Goal: Find specific page/section: Find specific page/section

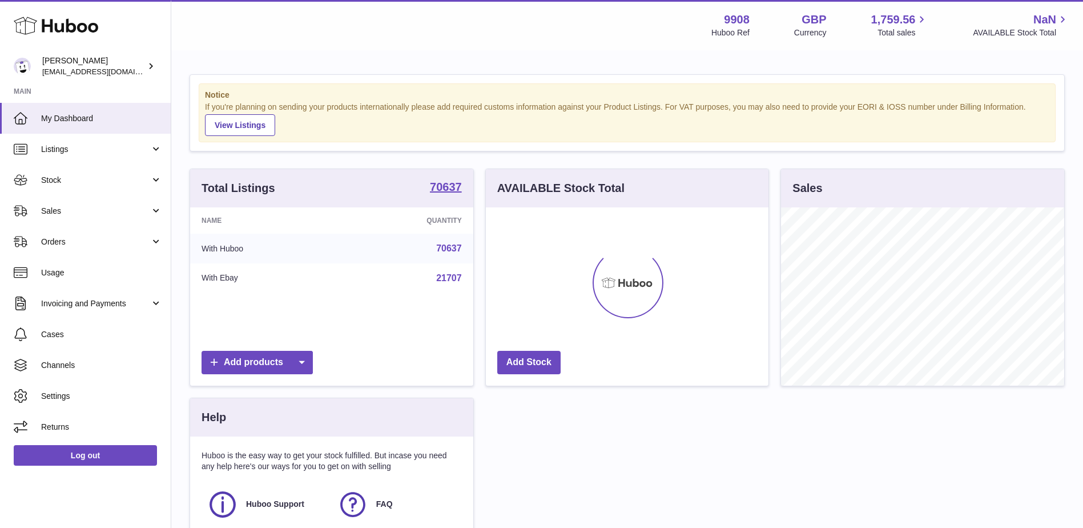
scroll to position [178, 283]
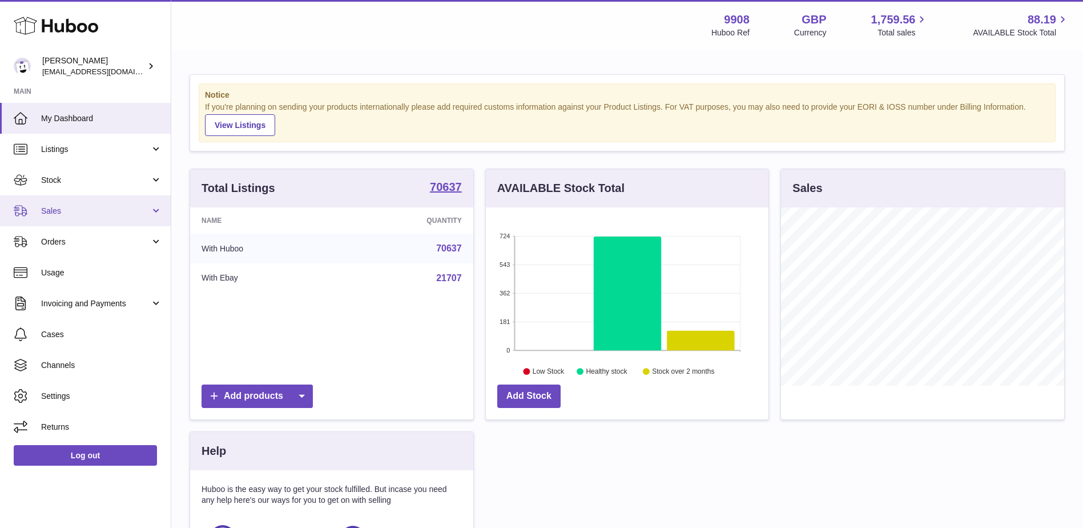
click at [85, 204] on link "Sales" at bounding box center [85, 210] width 171 height 31
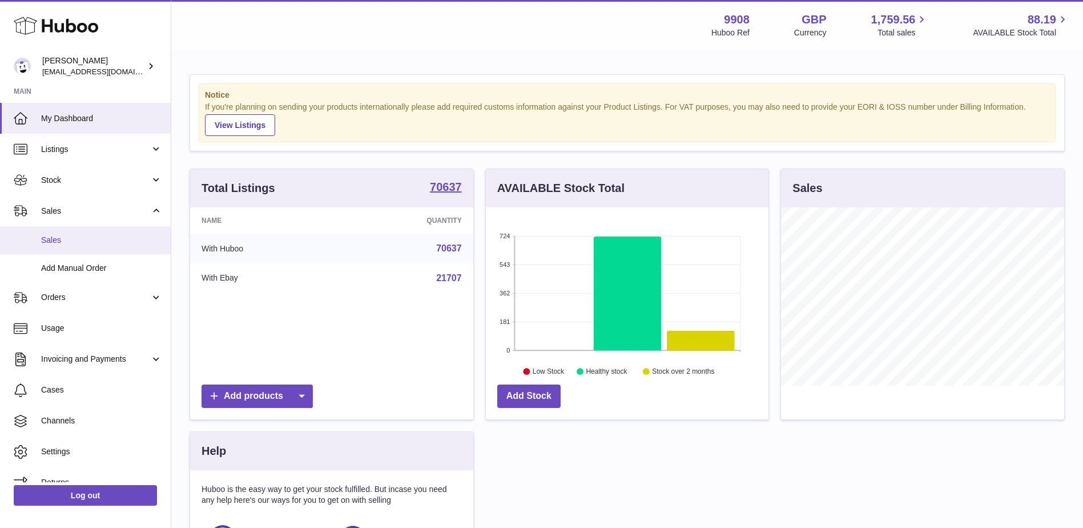
click at [73, 245] on span "Sales" at bounding box center [101, 240] width 121 height 11
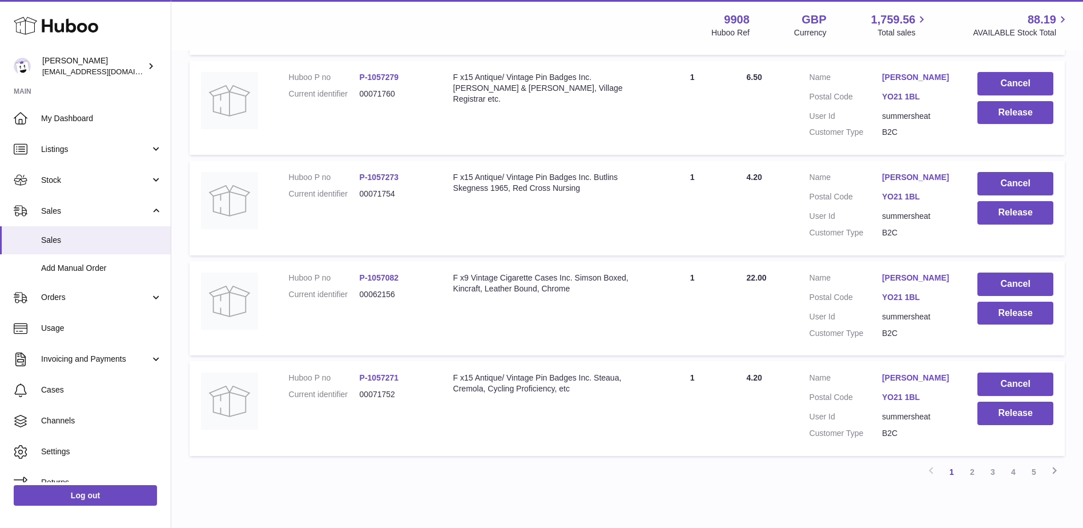
scroll to position [881, 0]
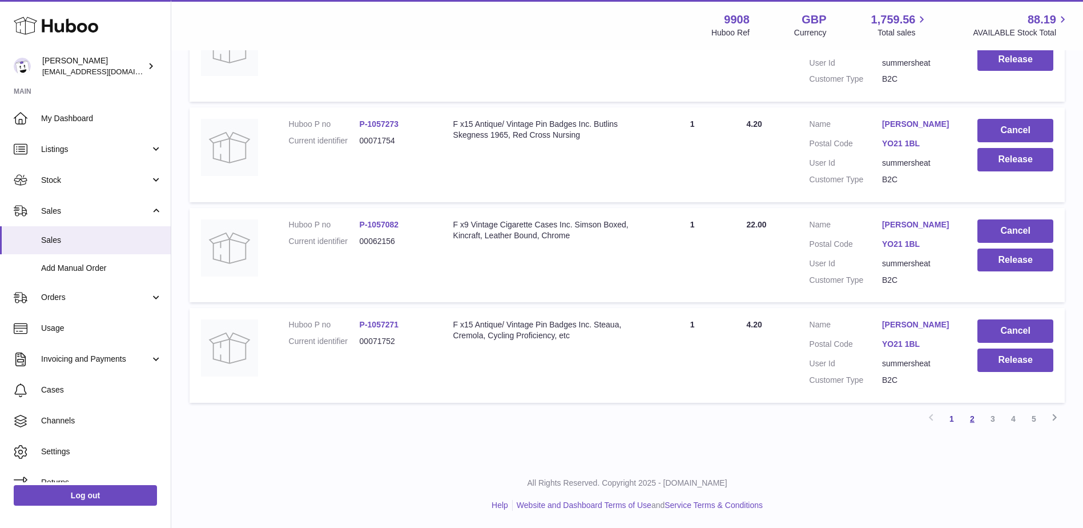
click at [974, 416] on link "2" at bounding box center [972, 418] width 21 height 21
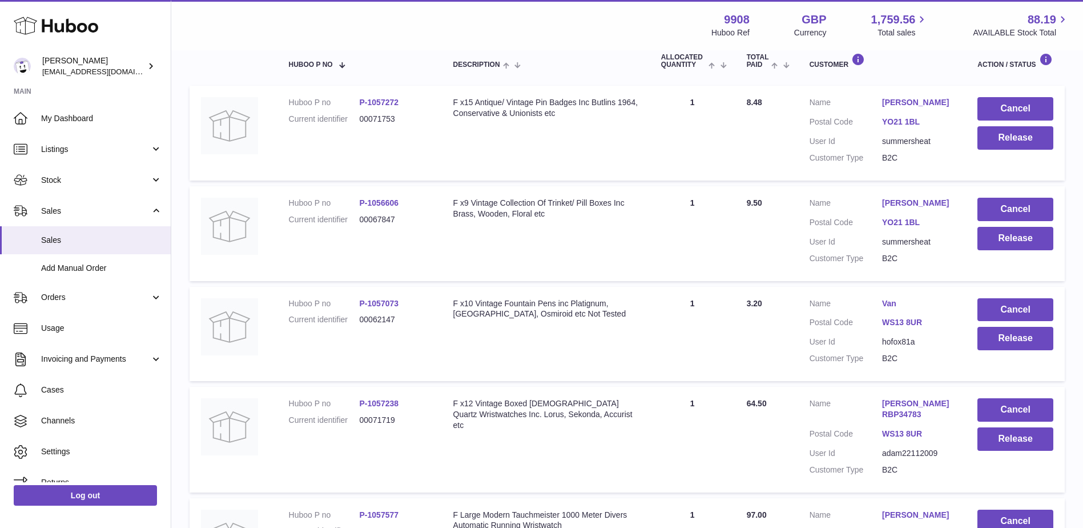
scroll to position [280, 0]
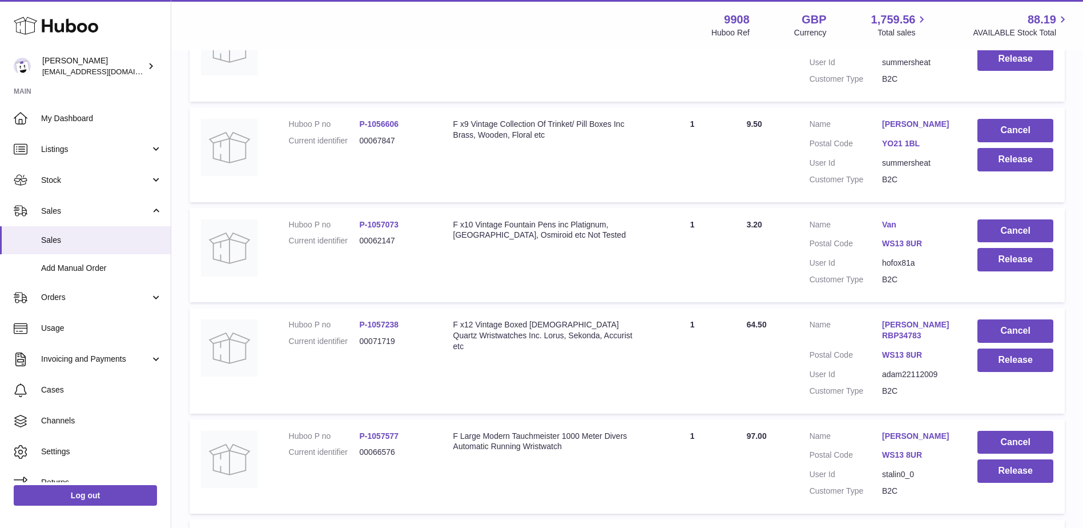
click at [892, 222] on link "Van" at bounding box center [918, 224] width 73 height 11
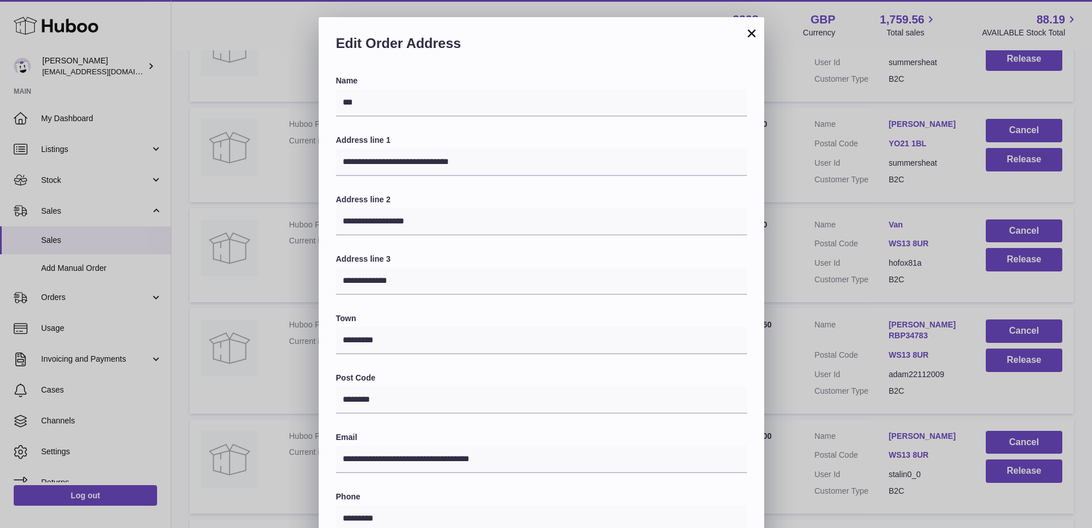
click at [747, 33] on button "×" at bounding box center [751, 33] width 14 height 14
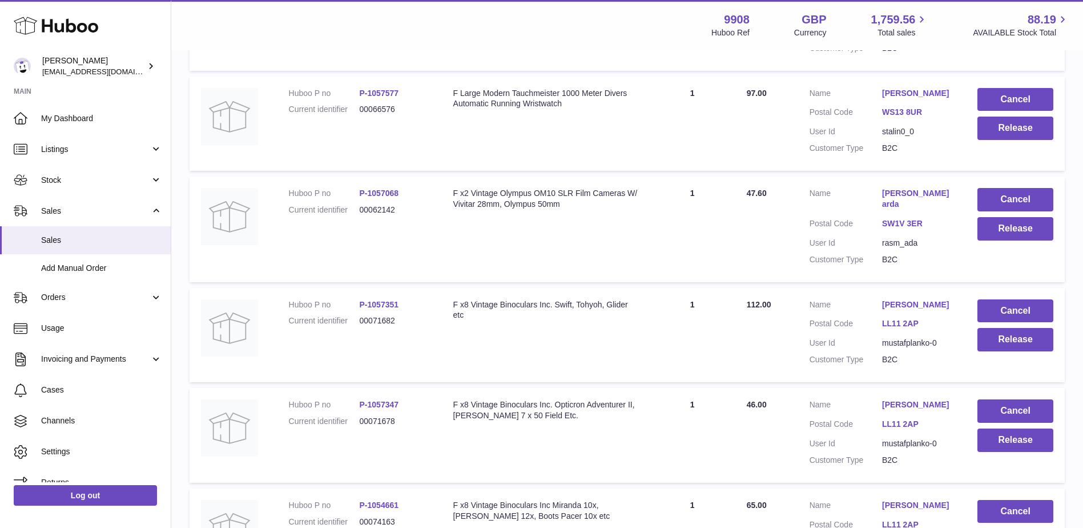
scroll to position [903, 0]
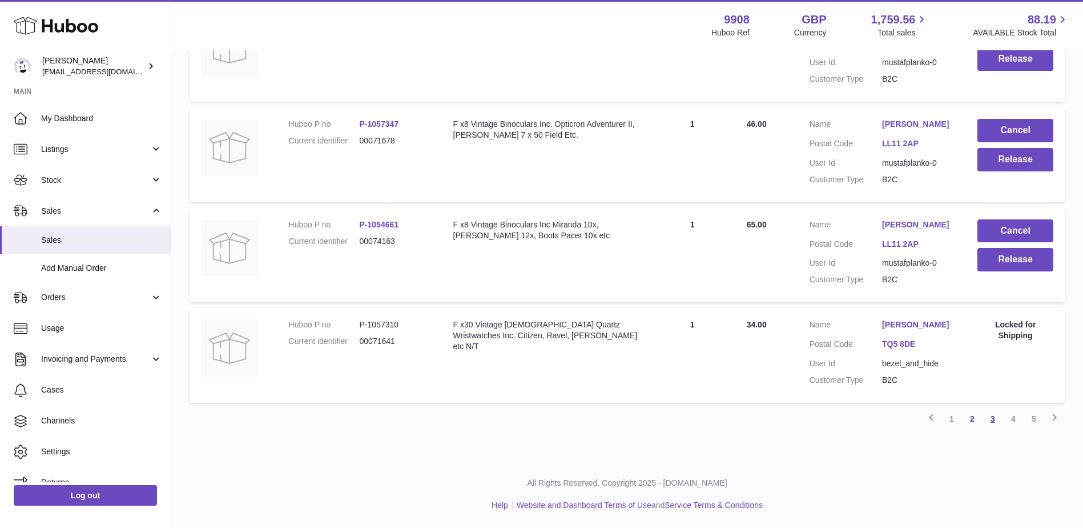
click at [997, 412] on link "3" at bounding box center [993, 418] width 21 height 21
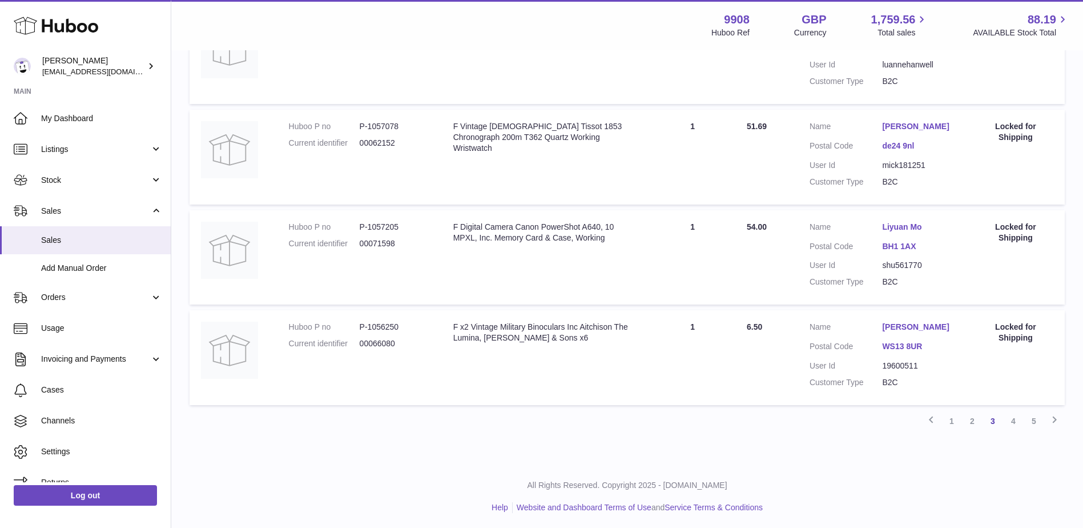
scroll to position [903, 0]
click at [1021, 424] on link "4" at bounding box center [1013, 418] width 21 height 21
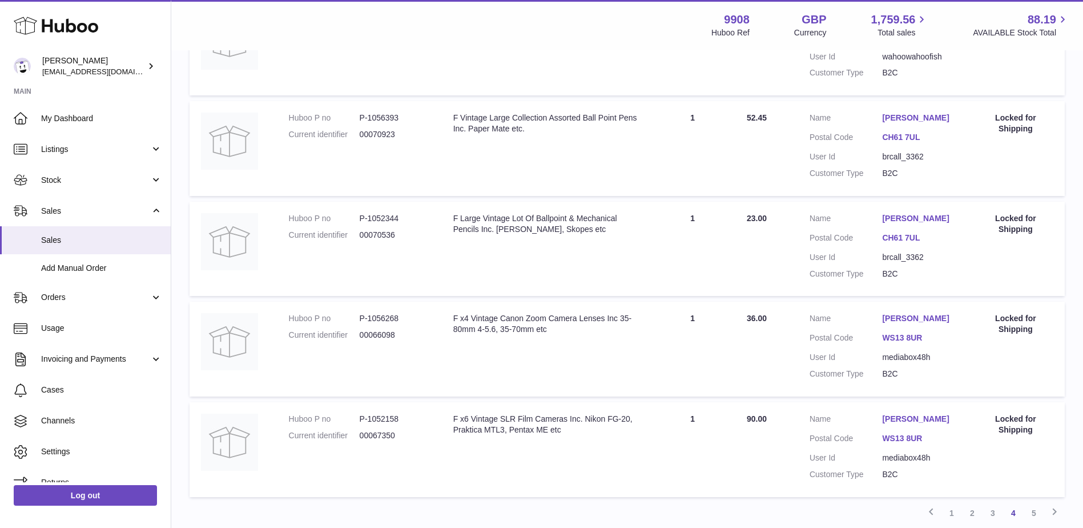
scroll to position [913, 0]
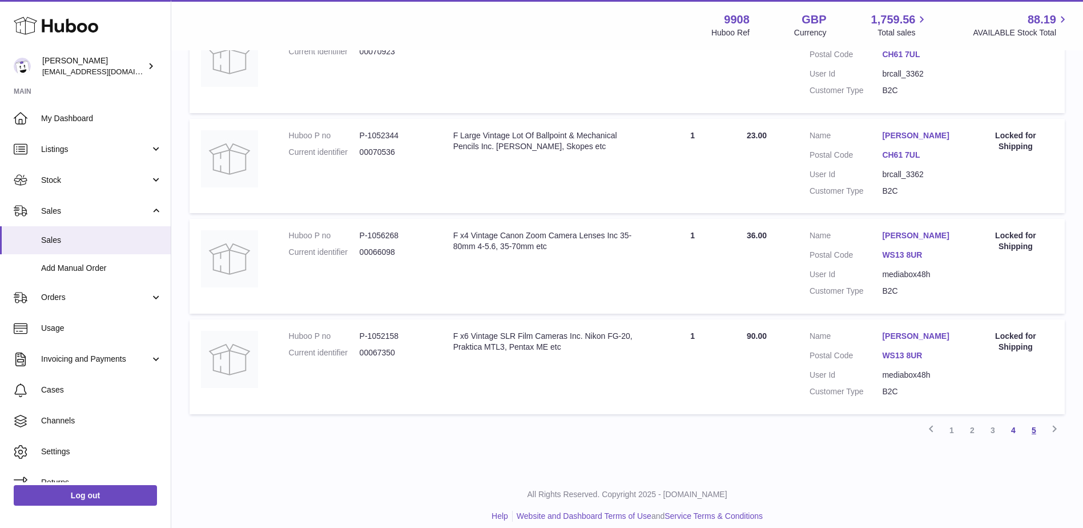
click at [1036, 420] on link "5" at bounding box center [1034, 430] width 21 height 21
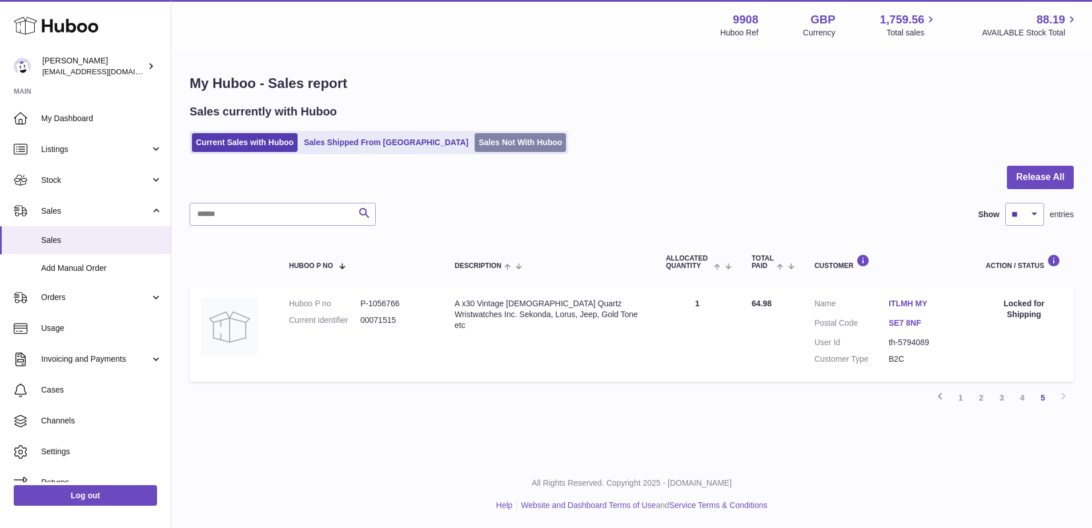
click at [485, 135] on link "Sales Not With Huboo" at bounding box center [519, 142] width 91 height 19
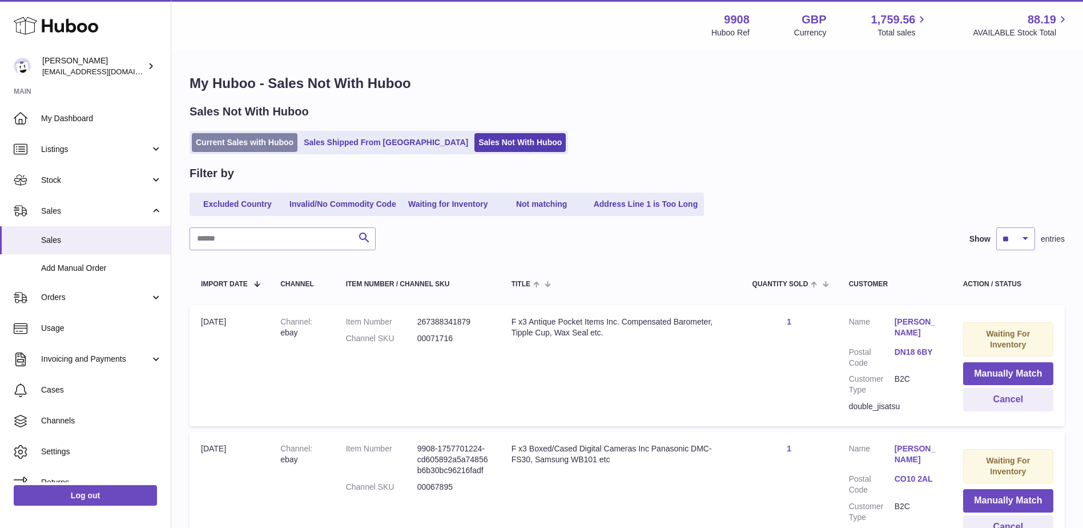
click at [265, 137] on link "Current Sales with Huboo" at bounding box center [245, 142] width 106 height 19
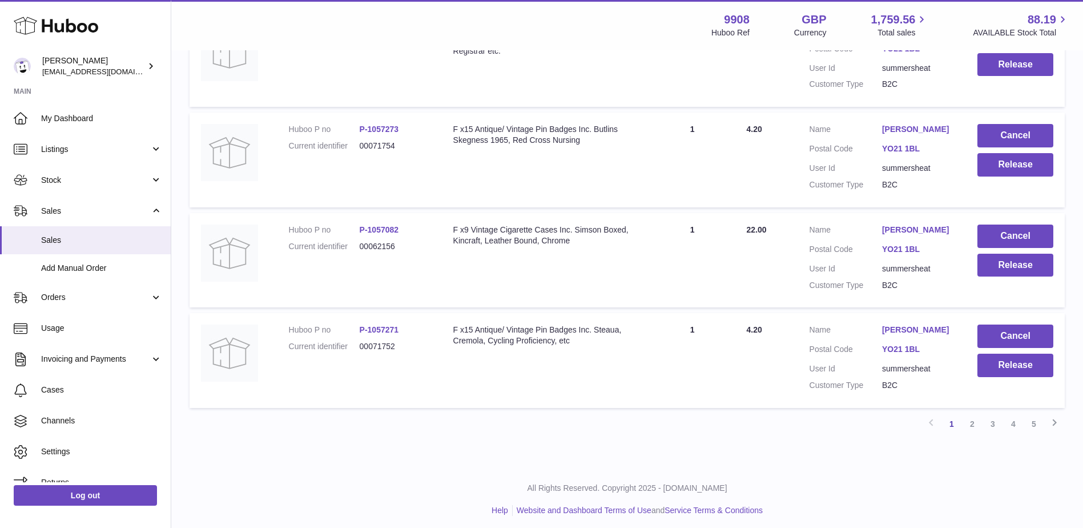
scroll to position [881, 0]
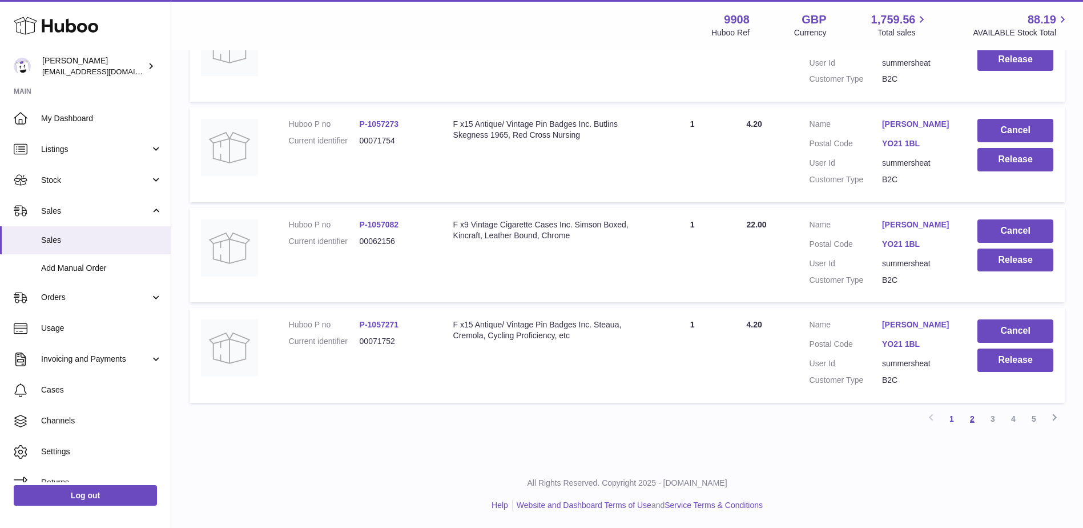
click at [970, 416] on link "2" at bounding box center [972, 418] width 21 height 21
